Goal: Find specific page/section: Find specific page/section

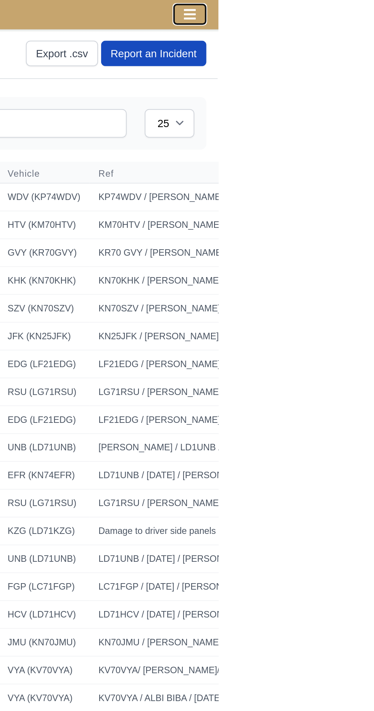
click at [357, 11] on button "Toggle navigation" at bounding box center [359, 7] width 17 height 11
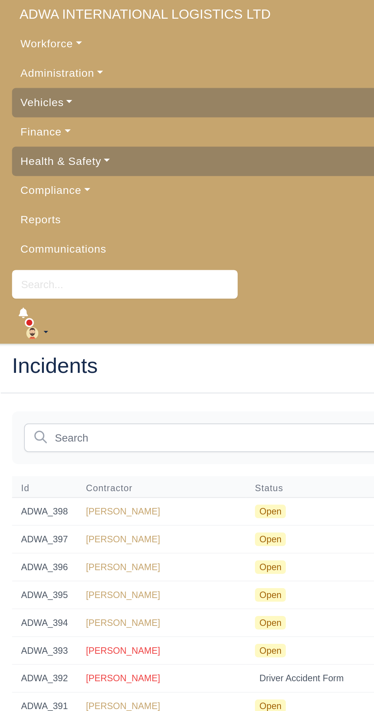
click at [42, 54] on link "Vehicles" at bounding box center [187, 52] width 362 height 15
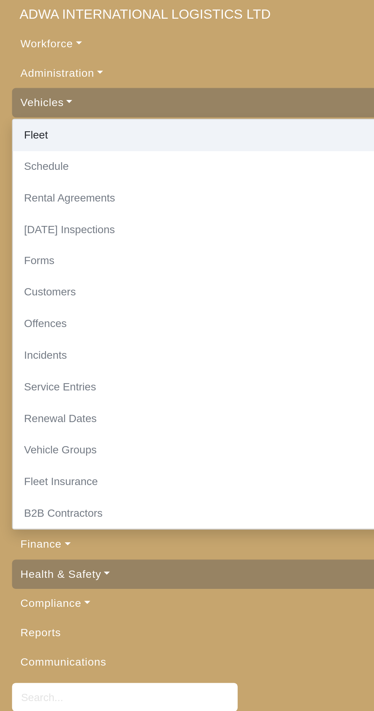
click at [32, 69] on link "Fleet" at bounding box center [186, 69] width 361 height 16
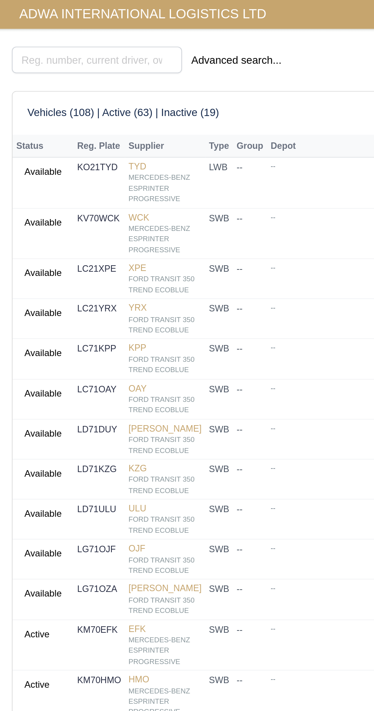
click at [55, 15] on span "ADWA INTERNATIONAL LOGISTICS LTD" at bounding box center [73, 7] width 135 height 15
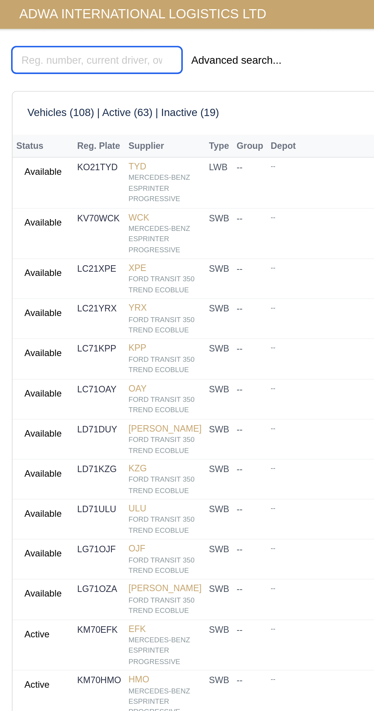
click at [61, 33] on input "search" at bounding box center [50, 31] width 88 height 14
click at [62, 29] on input "search" at bounding box center [50, 31] width 88 height 14
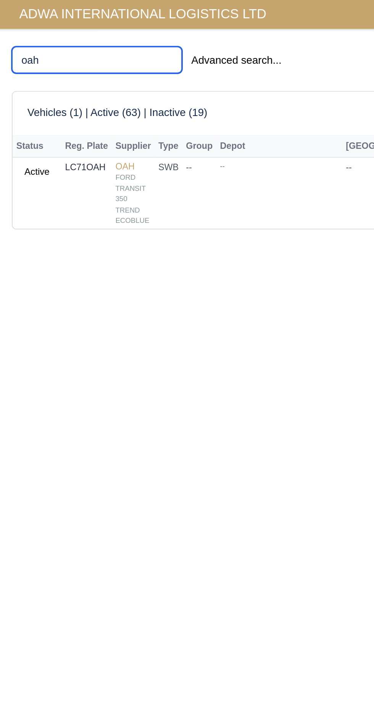
type input "oah"
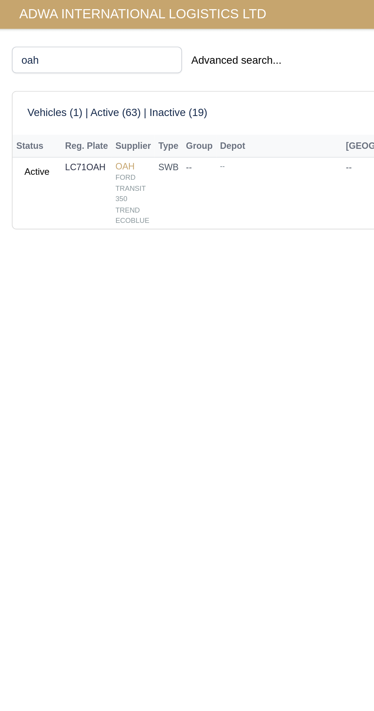
click at [37, 87] on strong "LC71OAH" at bounding box center [44, 86] width 21 height 5
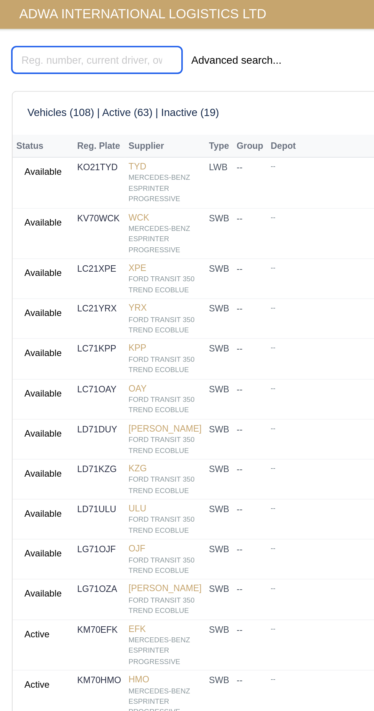
click at [64, 29] on input "search" at bounding box center [50, 31] width 88 height 14
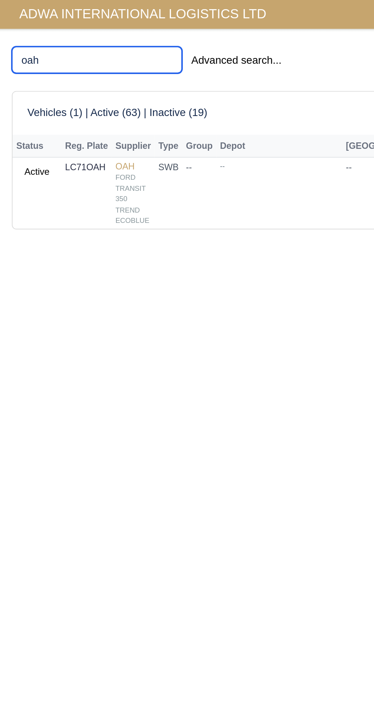
type input "oah"
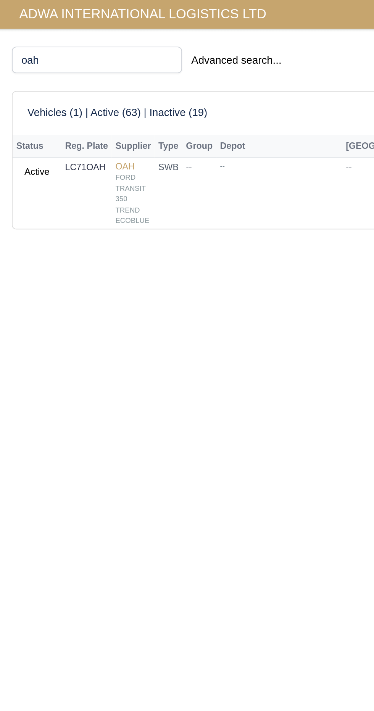
click at [60, 85] on link "OAH FORD TRANSIT 350 TREND ECOBLUE" at bounding box center [69, 99] width 18 height 33
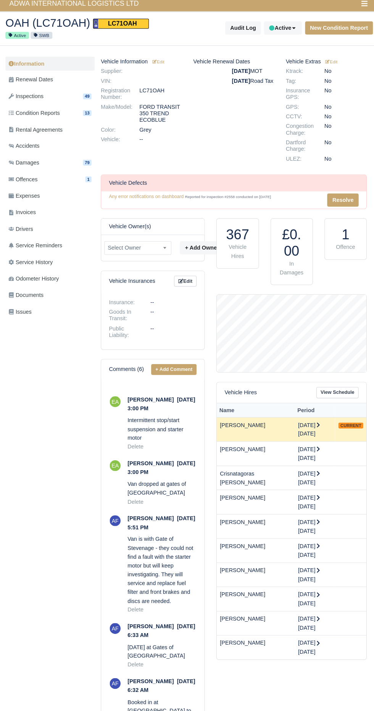
scroll to position [3, 0]
